Goal: Transaction & Acquisition: Purchase product/service

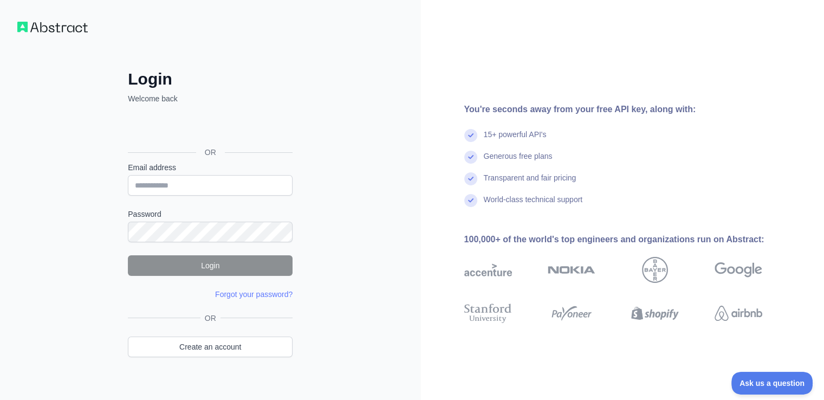
scroll to position [12, 0]
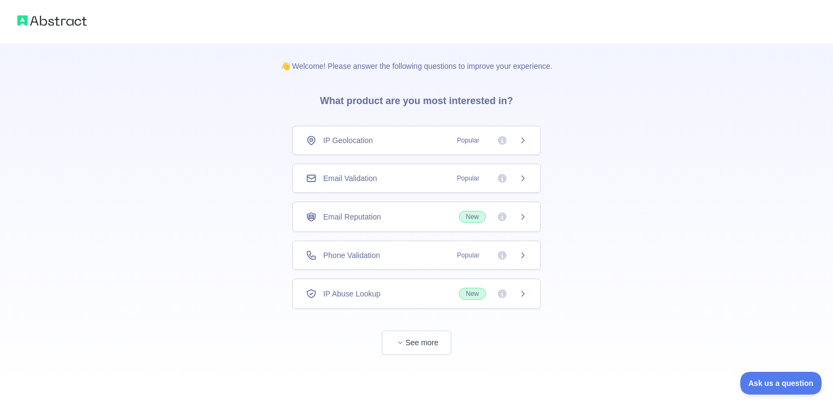
click at [353, 253] on span "Phone Validation" at bounding box center [351, 255] width 57 height 11
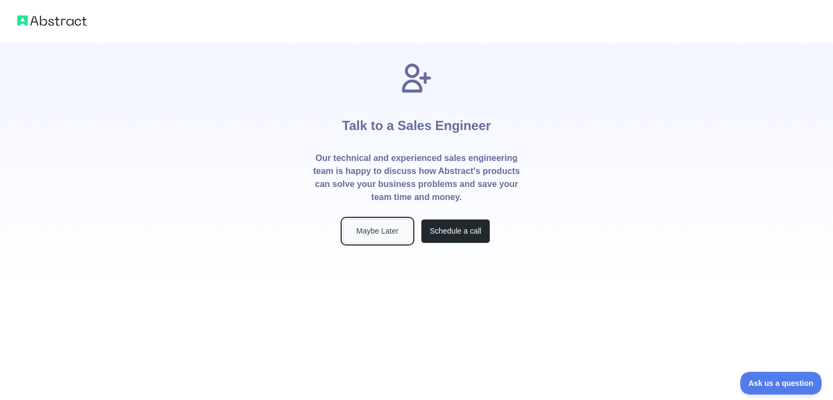
click at [396, 237] on button "Maybe Later" at bounding box center [377, 231] width 69 height 24
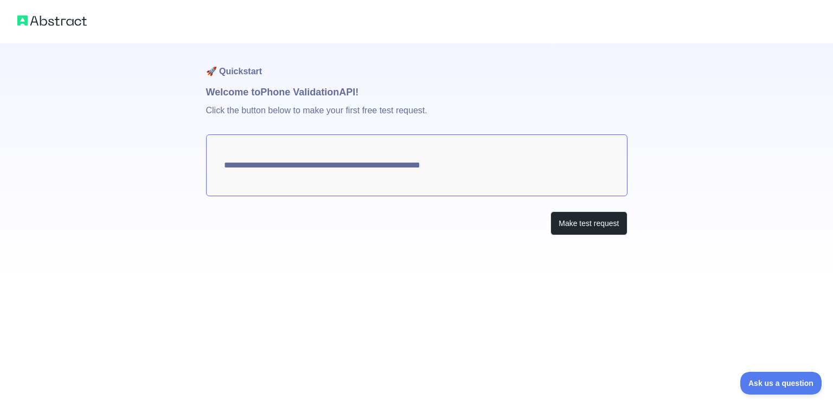
click at [364, 162] on textarea "**********" at bounding box center [416, 165] width 421 height 62
click at [603, 225] on button "Make test request" at bounding box center [588, 223] width 76 height 24
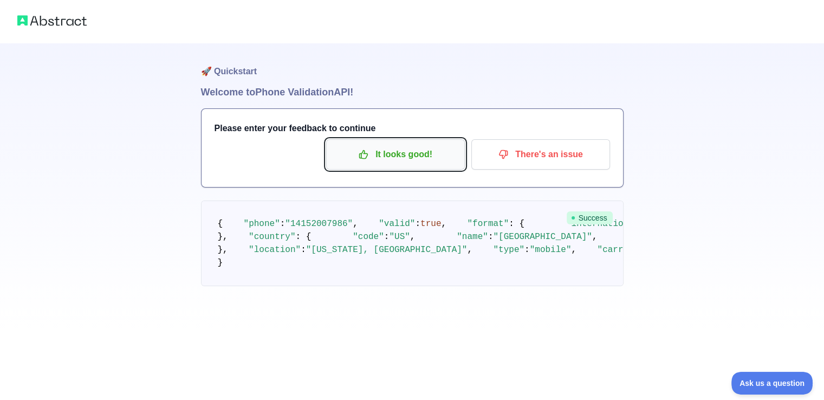
click at [448, 161] on p "It looks good!" at bounding box center [395, 154] width 122 height 18
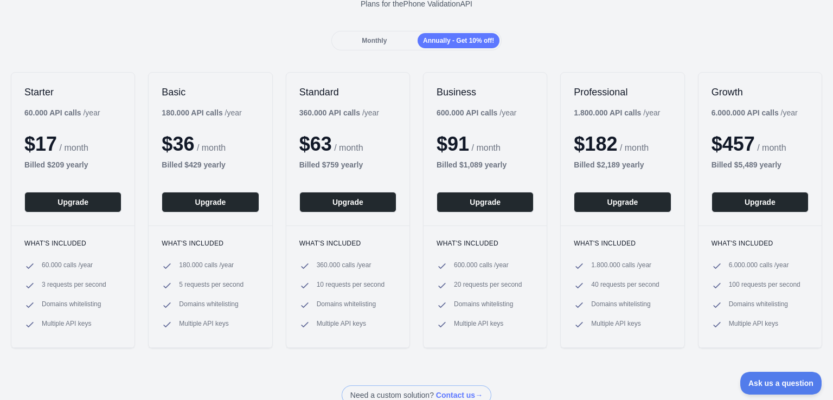
scroll to position [27, 0]
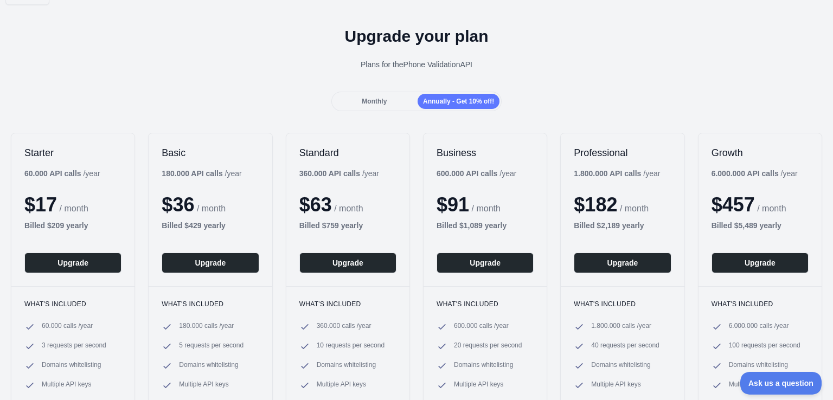
click at [379, 98] on span "Monthly" at bounding box center [374, 102] width 25 height 8
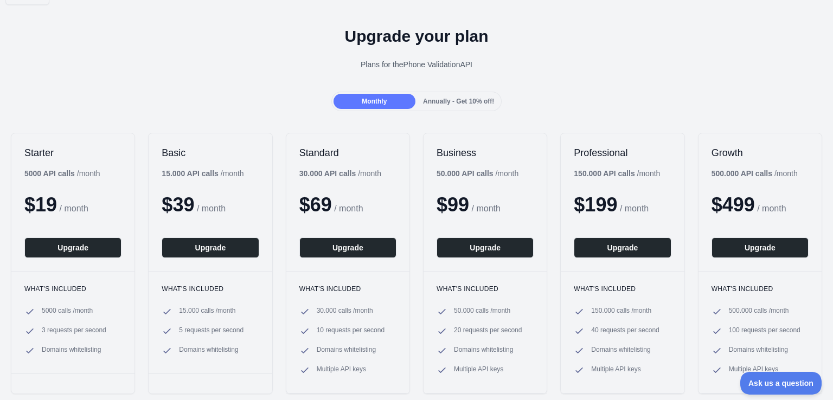
scroll to position [0, 0]
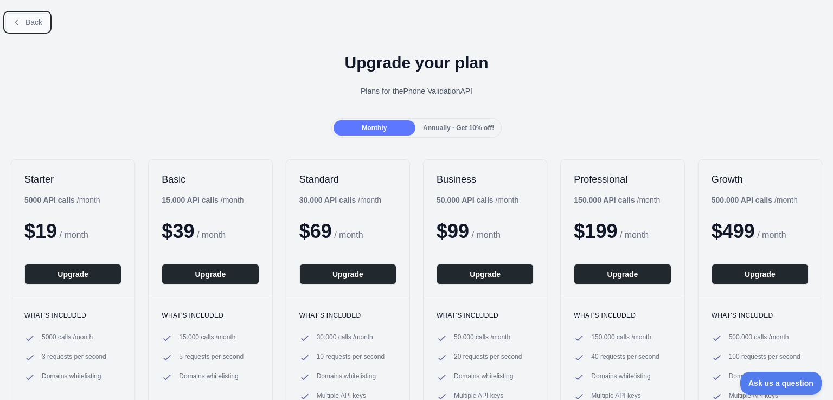
click at [29, 21] on span "Back" at bounding box center [33, 22] width 17 height 9
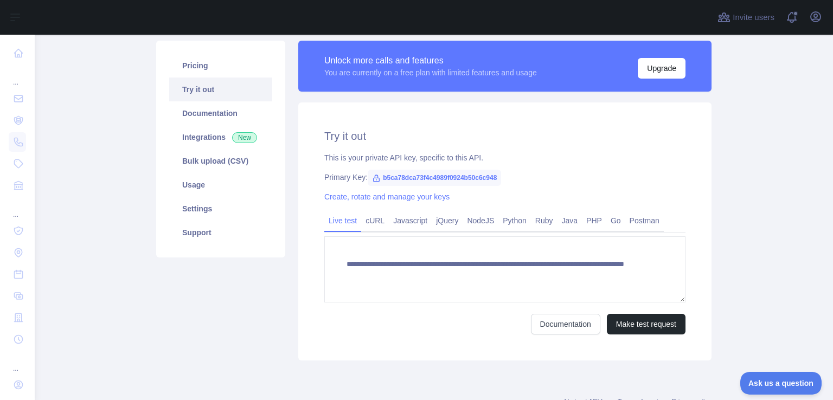
scroll to position [76, 0]
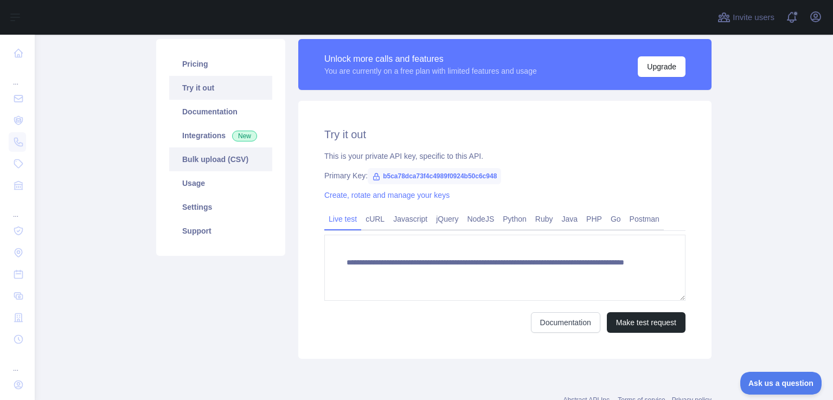
click at [227, 164] on link "Bulk upload (CSV)" at bounding box center [220, 159] width 103 height 24
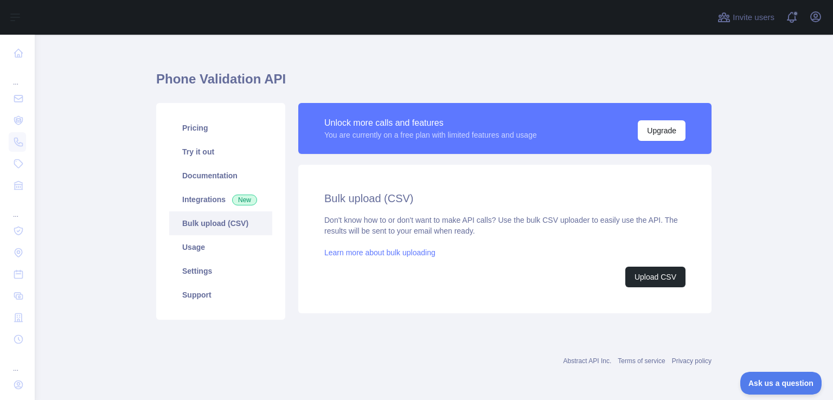
scroll to position [12, 0]
click at [660, 267] on button "Upload CSV" at bounding box center [655, 277] width 60 height 21
